Goal: Task Accomplishment & Management: Use online tool/utility

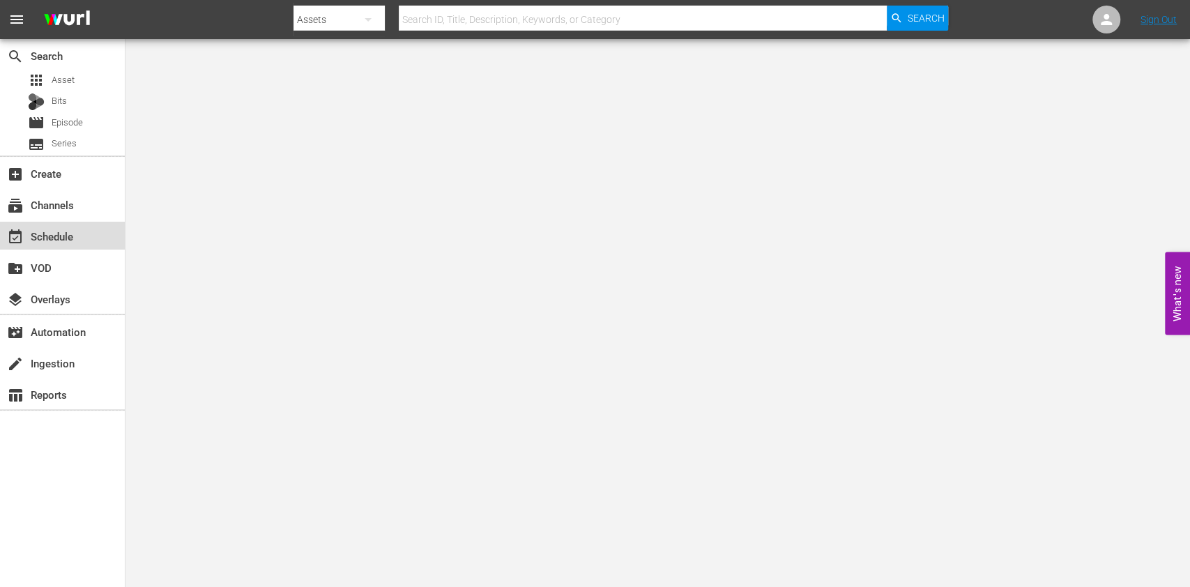
click at [69, 241] on div "event_available Schedule" at bounding box center [39, 234] width 78 height 13
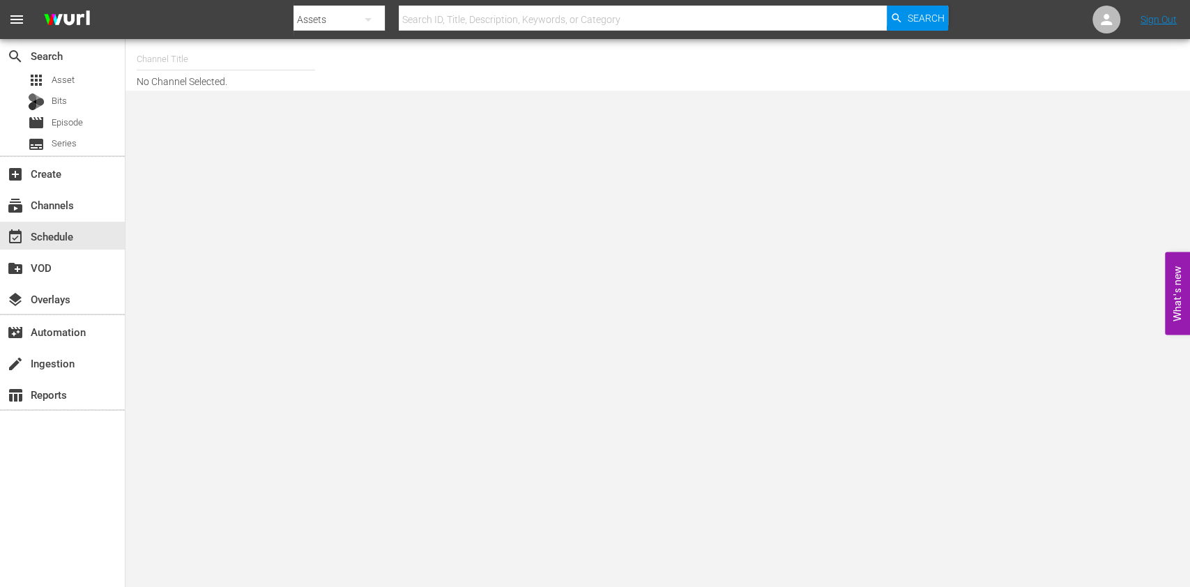
click at [254, 54] on input "text" at bounding box center [226, 59] width 178 height 33
click at [202, 119] on div "DEFA TV (1609 - wdrmediagroup_defatv_1)" at bounding box center [328, 98] width 383 height 45
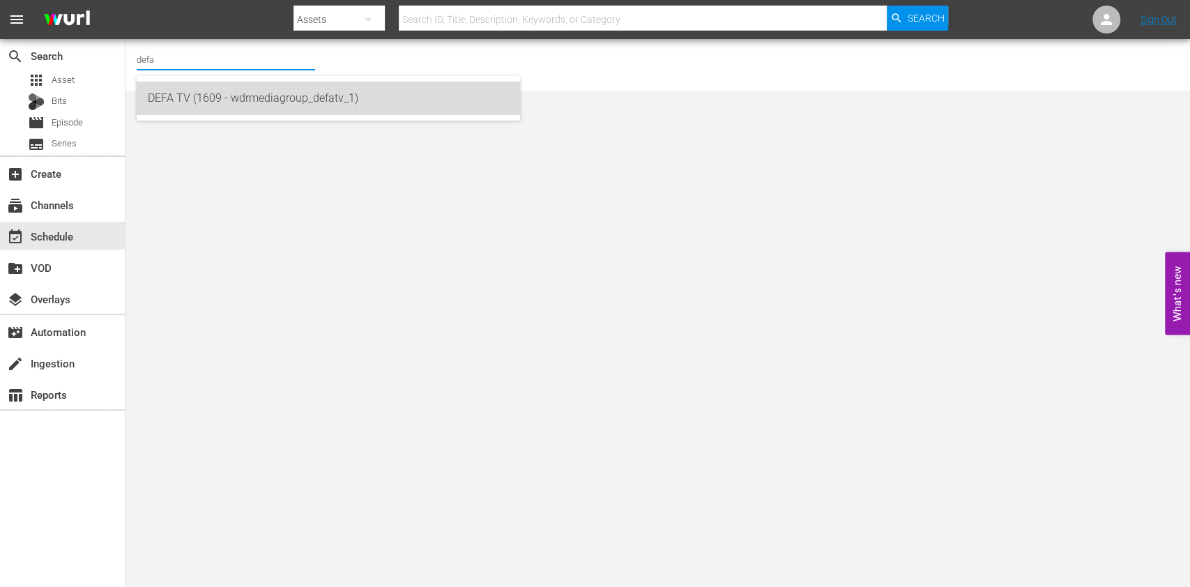
click at [248, 109] on div "DEFA TV (1609 - wdrmediagroup_defatv_1)" at bounding box center [328, 98] width 361 height 33
type input "DEFA TV (1609 - wdrmediagroup_defatv_1)"
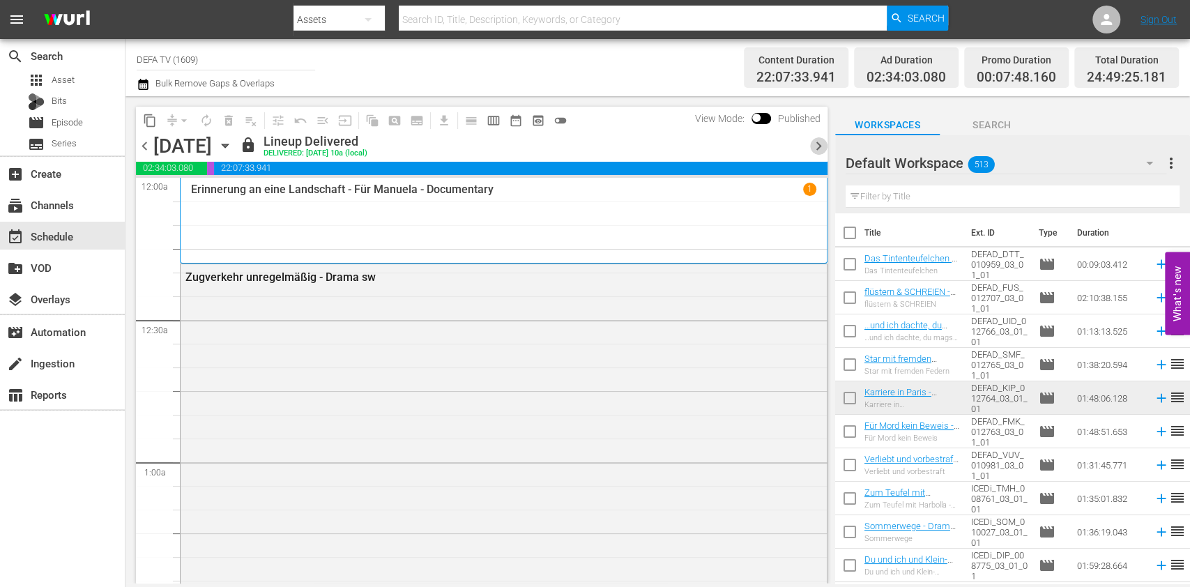
click at [817, 146] on span "chevron_right" at bounding box center [818, 145] width 17 height 17
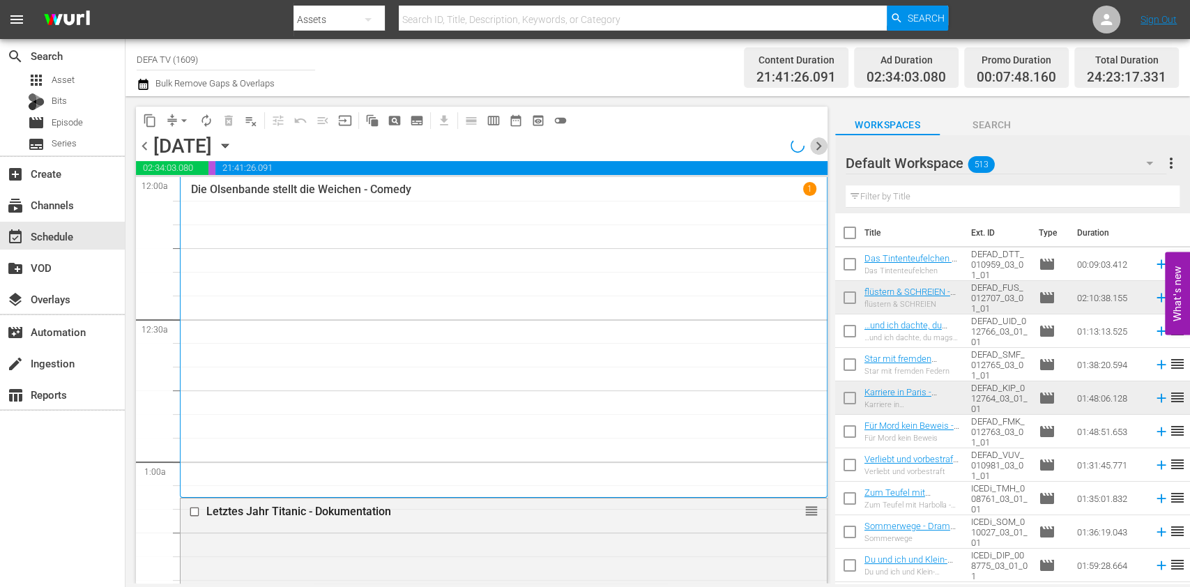
click at [817, 146] on span "chevron_right" at bounding box center [818, 145] width 17 height 17
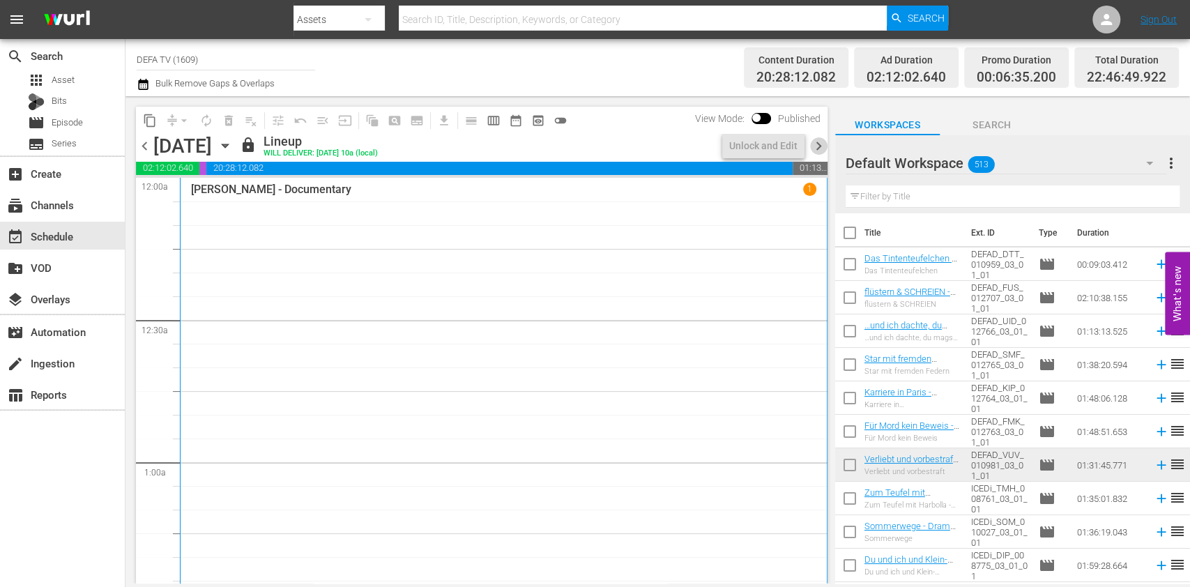
click at [817, 146] on span "chevron_right" at bounding box center [818, 145] width 17 height 17
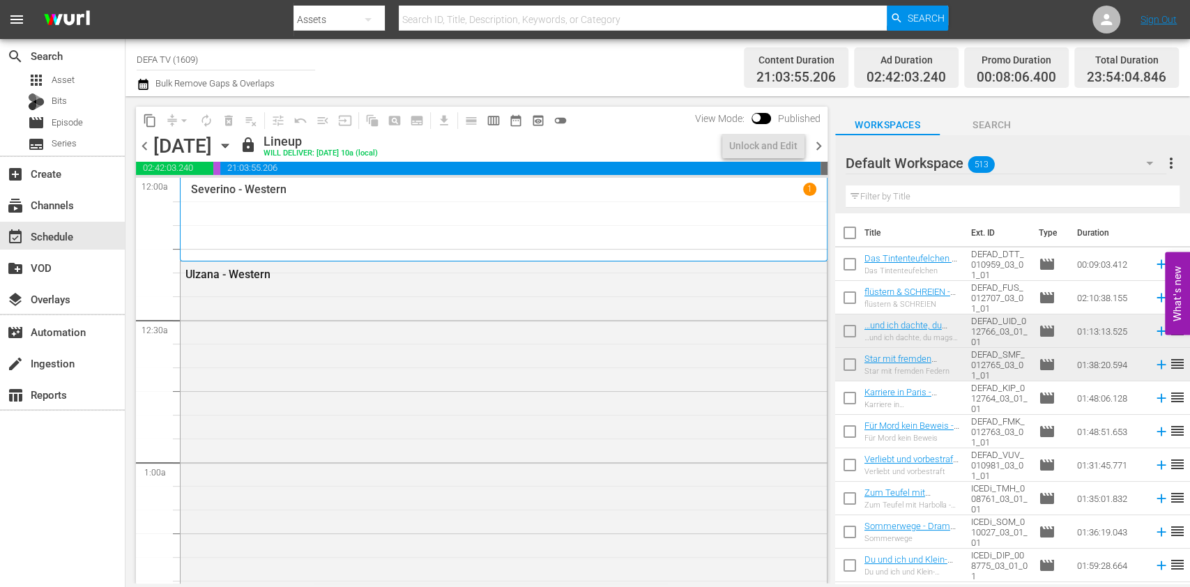
click at [817, 146] on span "chevron_right" at bounding box center [818, 145] width 17 height 17
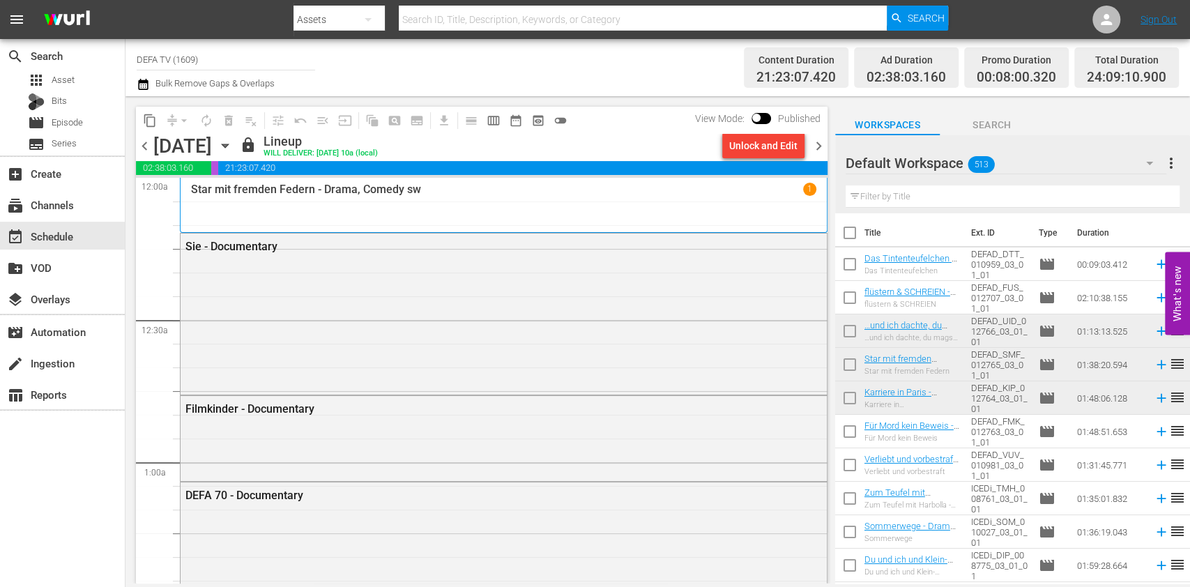
click at [820, 144] on span "chevron_right" at bounding box center [818, 145] width 17 height 17
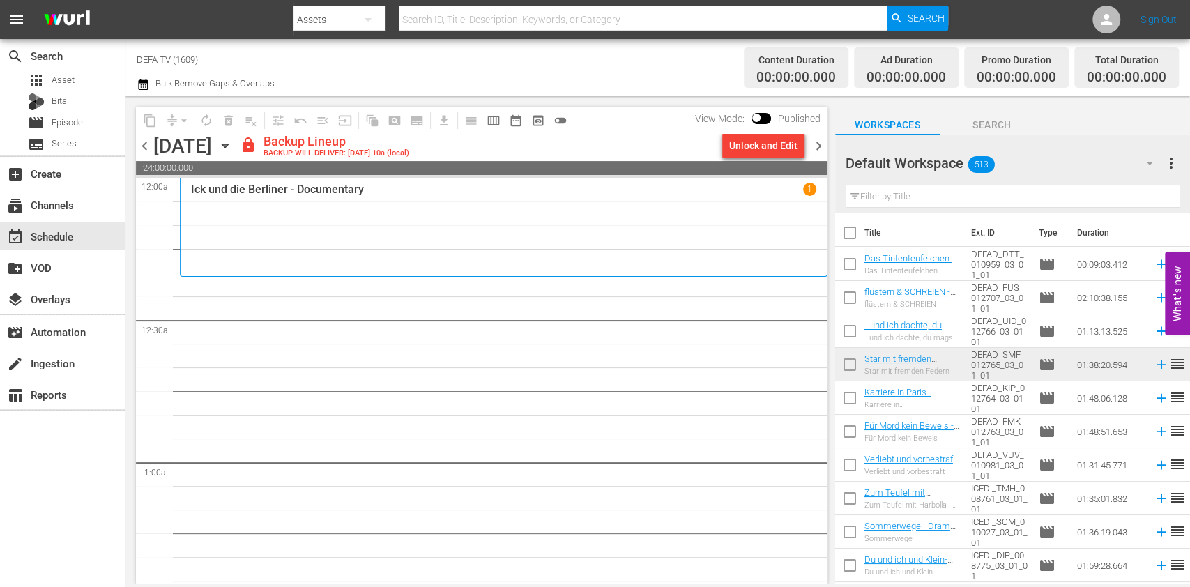
click at [140, 142] on span "chevron_left" at bounding box center [144, 145] width 17 height 17
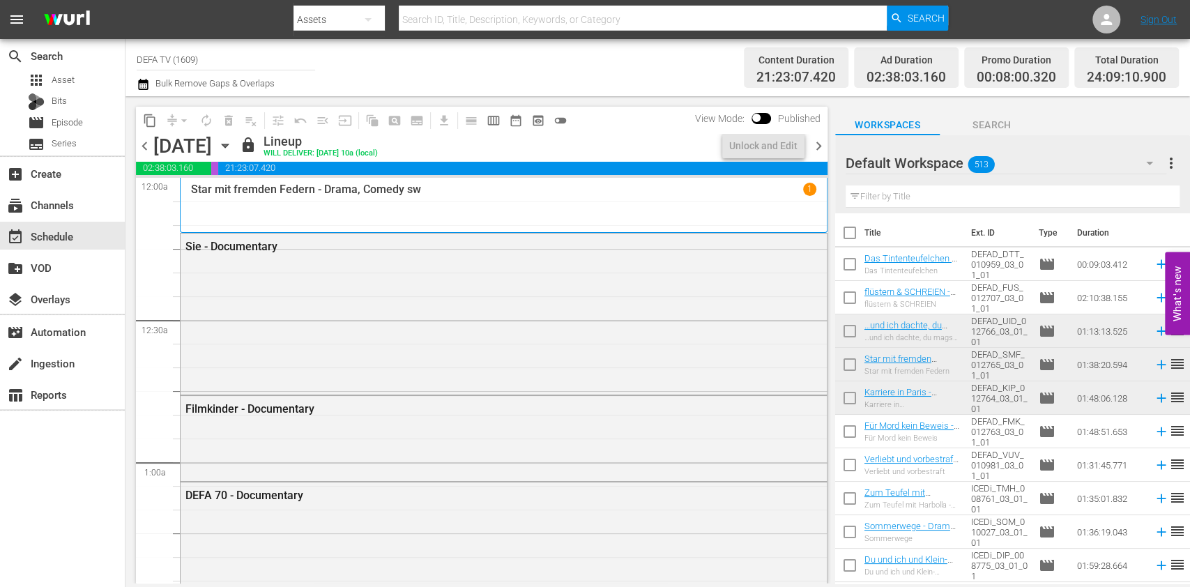
click at [140, 142] on span "chevron_left" at bounding box center [144, 145] width 17 height 17
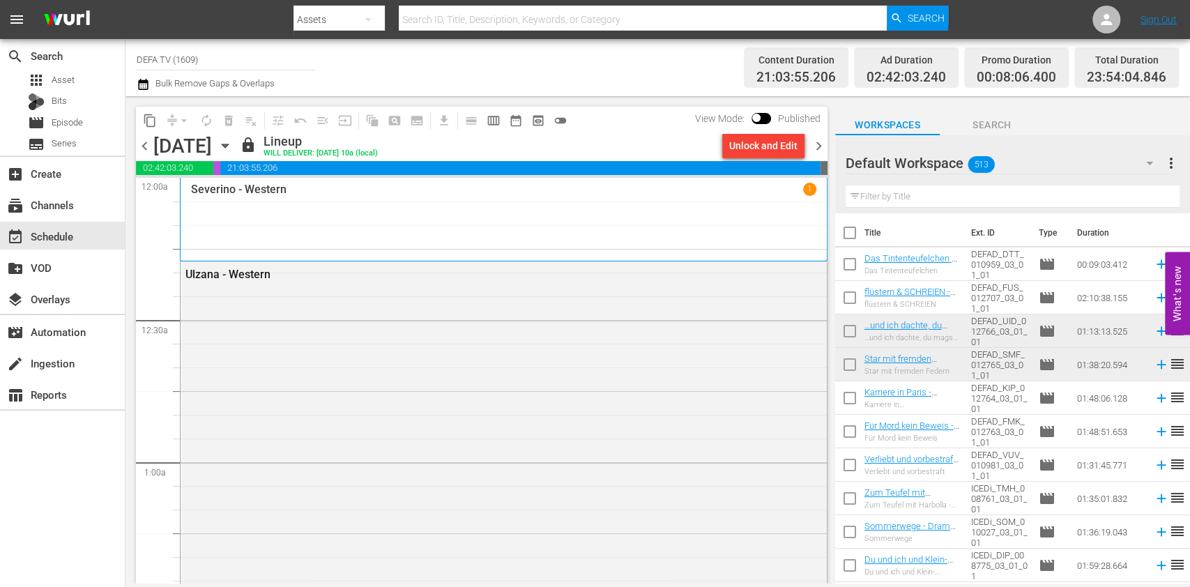
click at [140, 142] on span "chevron_left" at bounding box center [144, 145] width 17 height 17
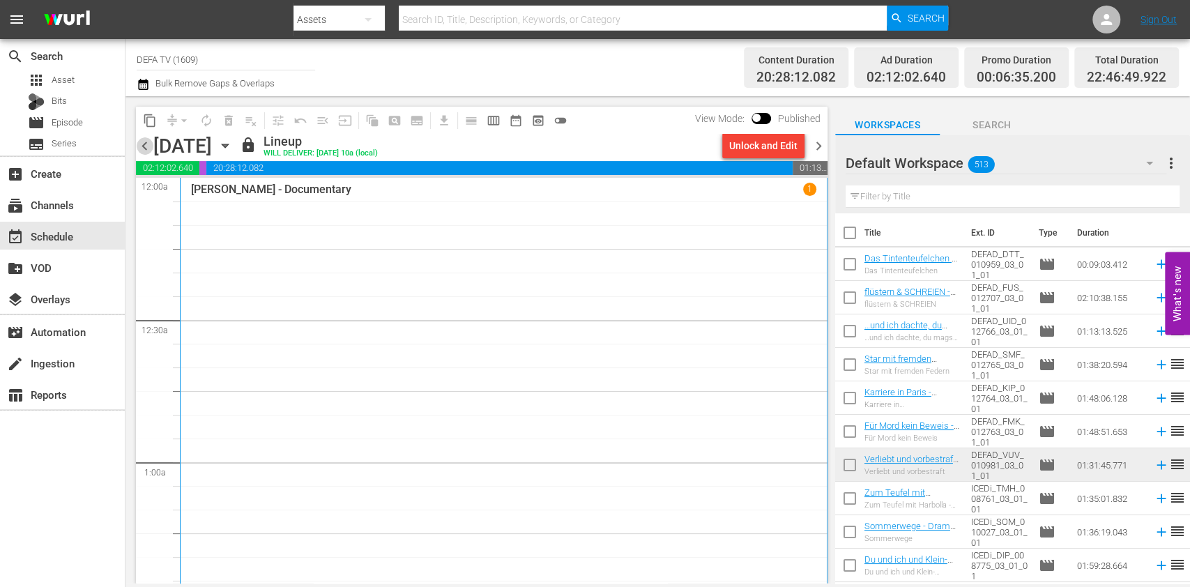
click at [146, 144] on span "chevron_left" at bounding box center [144, 145] width 17 height 17
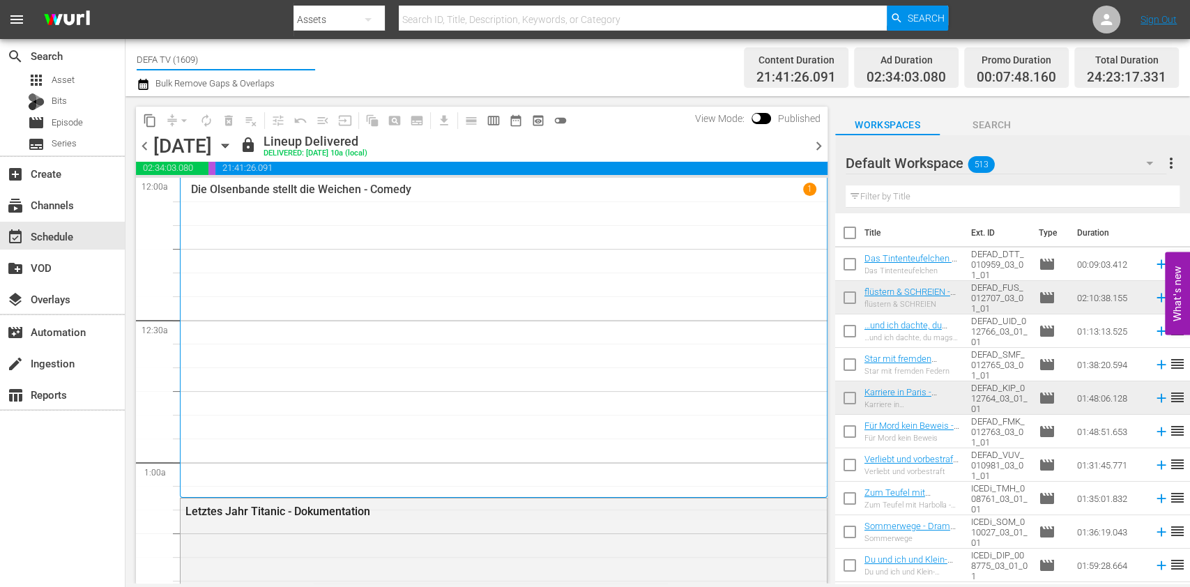
drag, startPoint x: 212, startPoint y: 61, endPoint x: 157, endPoint y: 66, distance: 55.2
click at [157, 66] on input "DEFA TV (1609)" at bounding box center [226, 59] width 178 height 33
drag, startPoint x: 176, startPoint y: 59, endPoint x: 73, endPoint y: 56, distance: 103.2
click at [125, 0] on div "search Search apps Asset Bits movie Episode subtitles Series add_box Create sub…" at bounding box center [657, 0] width 1065 height 0
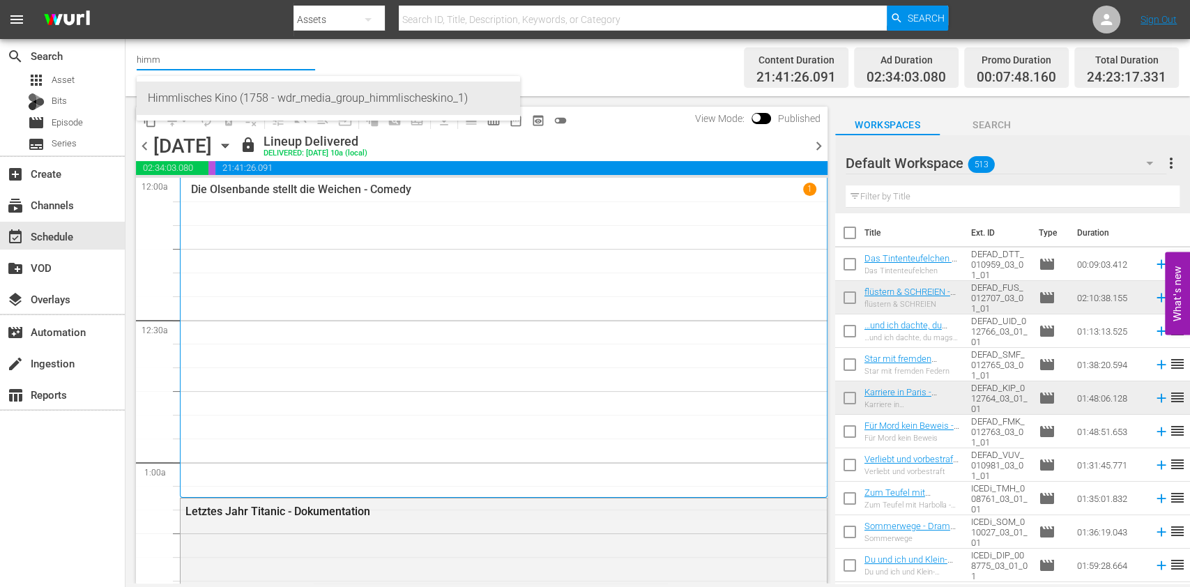
click at [185, 86] on div "Himmlisches Kino (1758 - wdr_media_group_himmlischeskino_1)" at bounding box center [328, 98] width 361 height 33
type input "Himmlisches Kino (1758 - wdr_media_group_himmlischeskino_1)"
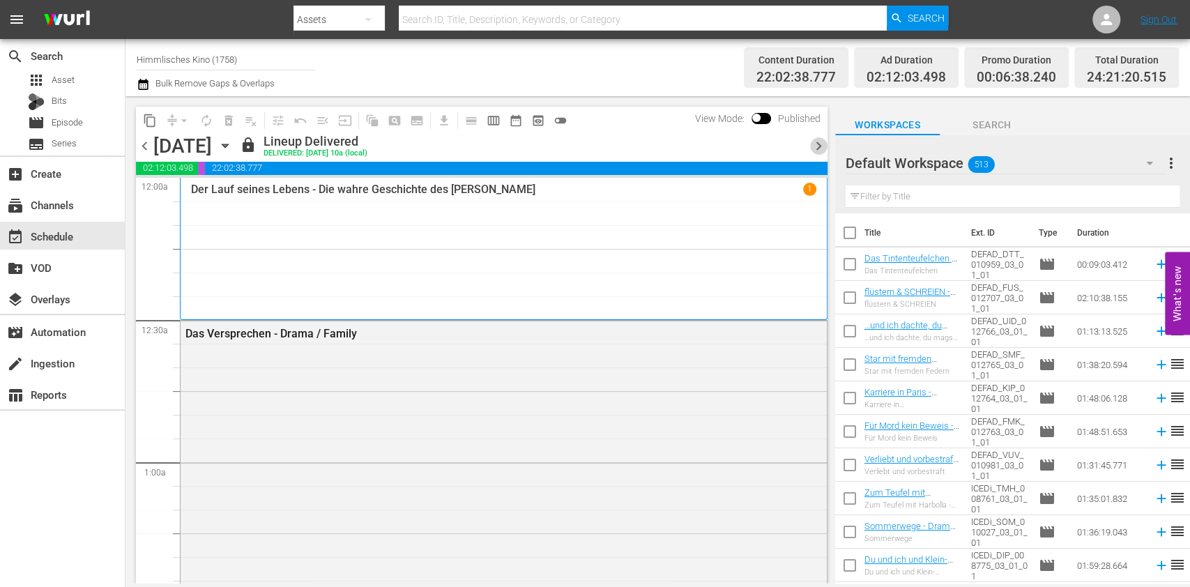
click at [814, 144] on span "chevron_right" at bounding box center [818, 145] width 17 height 17
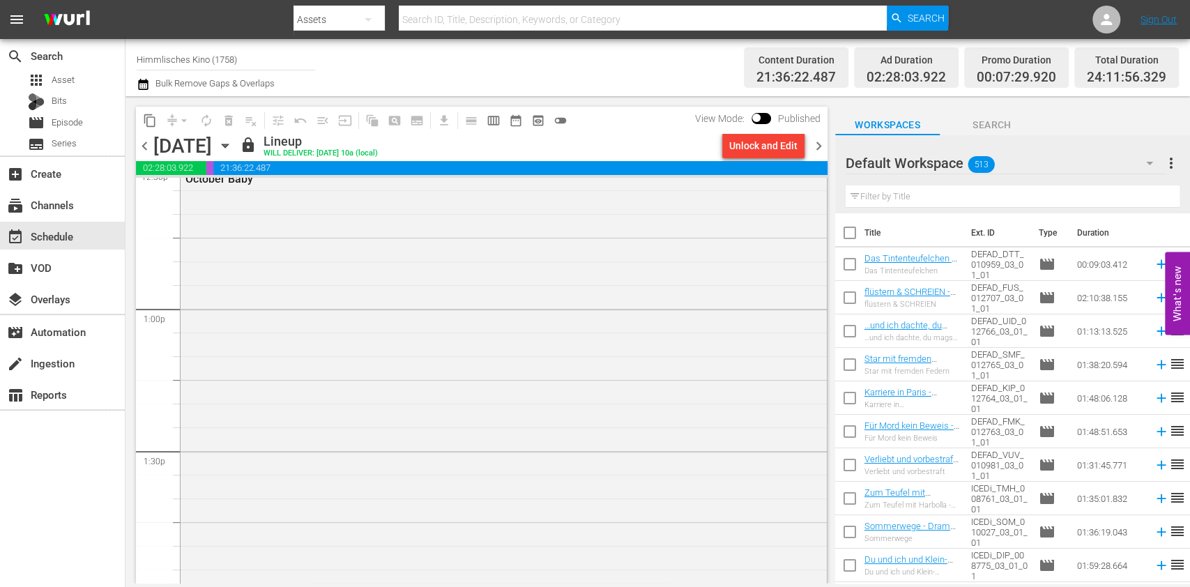
scroll to position [3679, 0]
click at [820, 152] on span "chevron_right" at bounding box center [818, 145] width 17 height 17
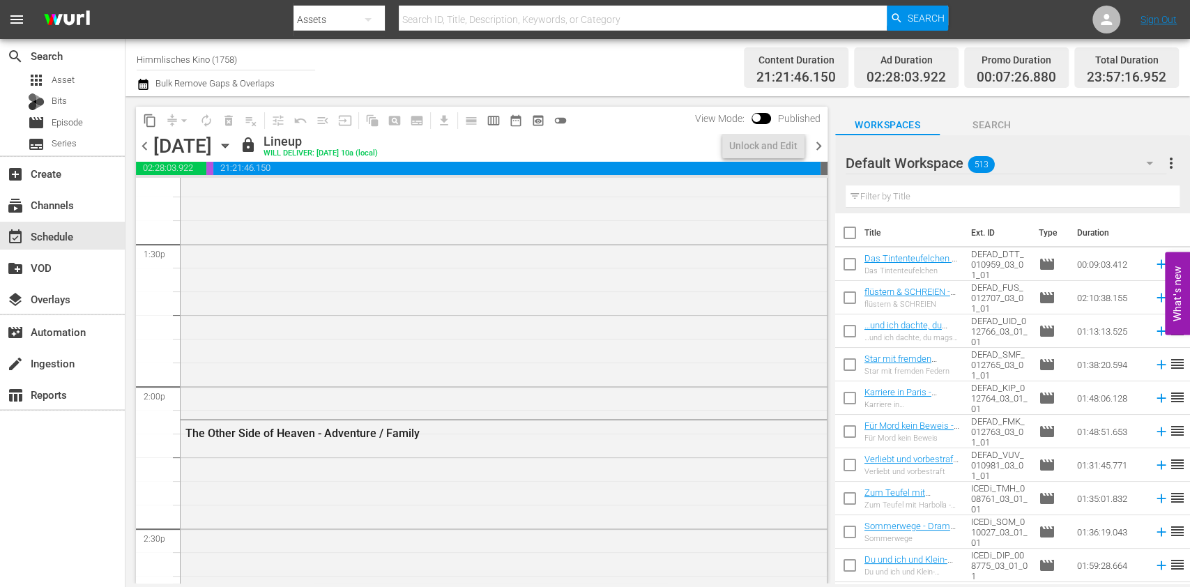
scroll to position [3655, 0]
